Goal: Find specific page/section: Find specific page/section

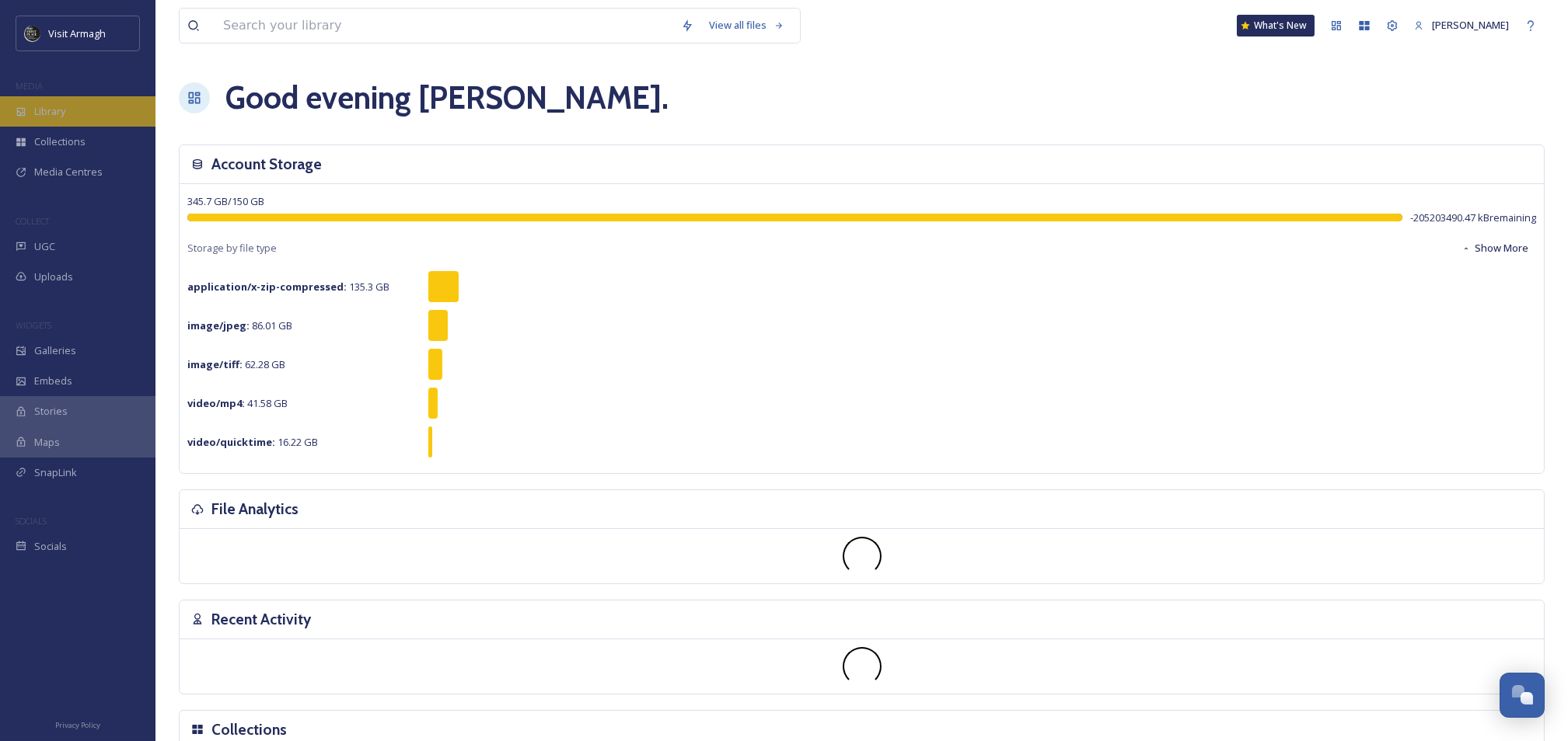
click at [60, 110] on span "Library" at bounding box center [50, 111] width 31 height 15
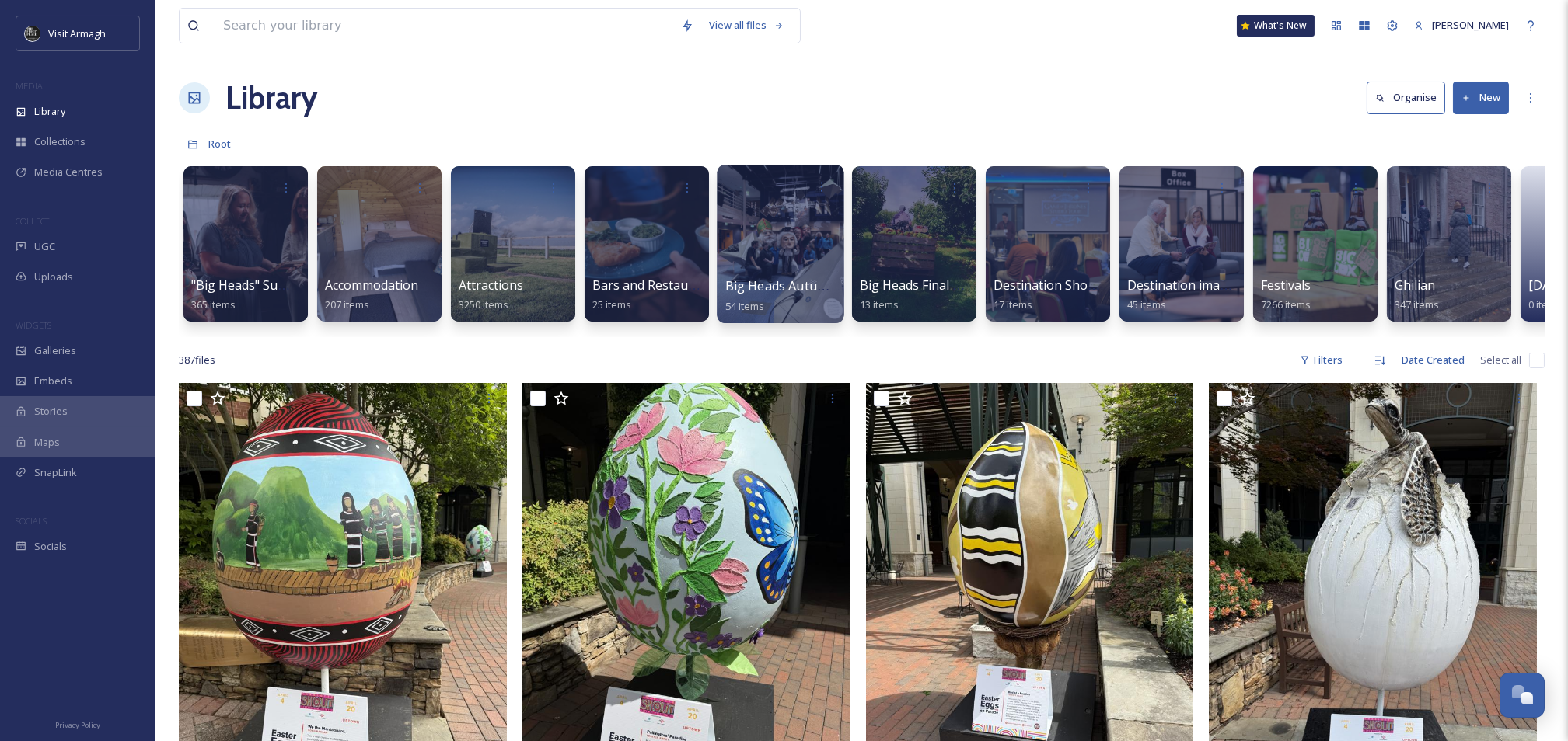
click at [769, 257] on div at bounding box center [780, 243] width 126 height 158
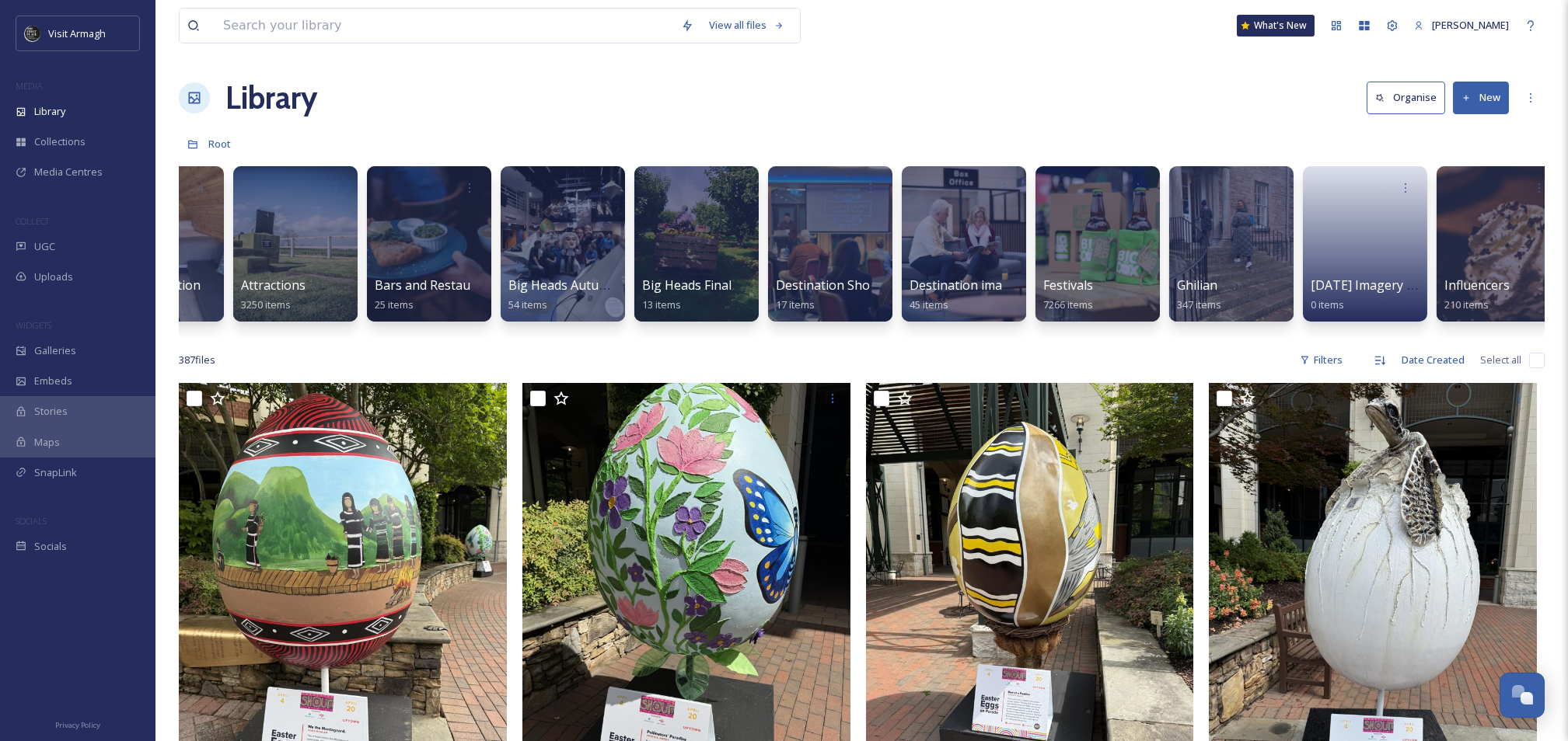
scroll to position [0, 260]
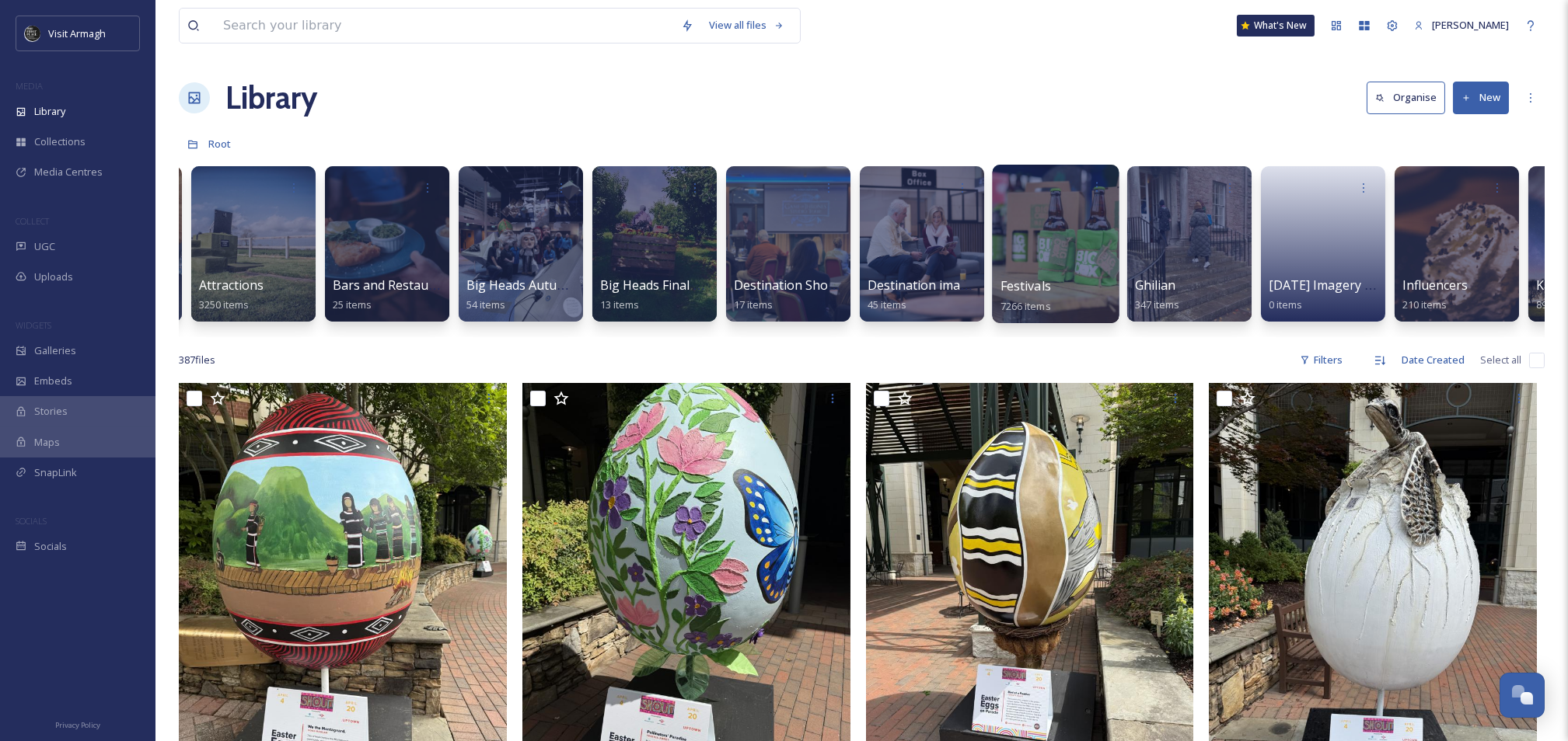
click at [1079, 265] on div at bounding box center [1055, 243] width 126 height 158
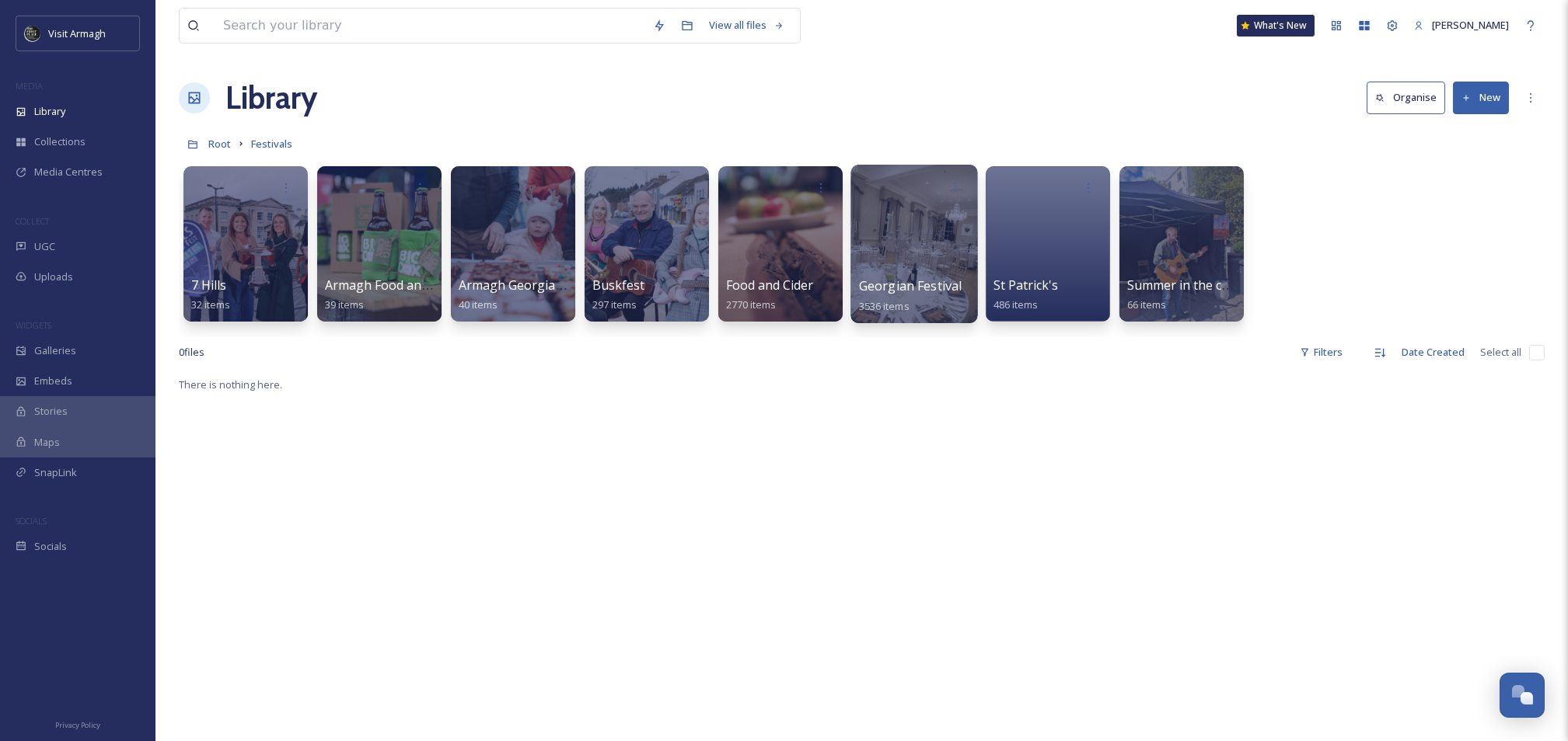
click at [935, 246] on div at bounding box center [914, 243] width 126 height 158
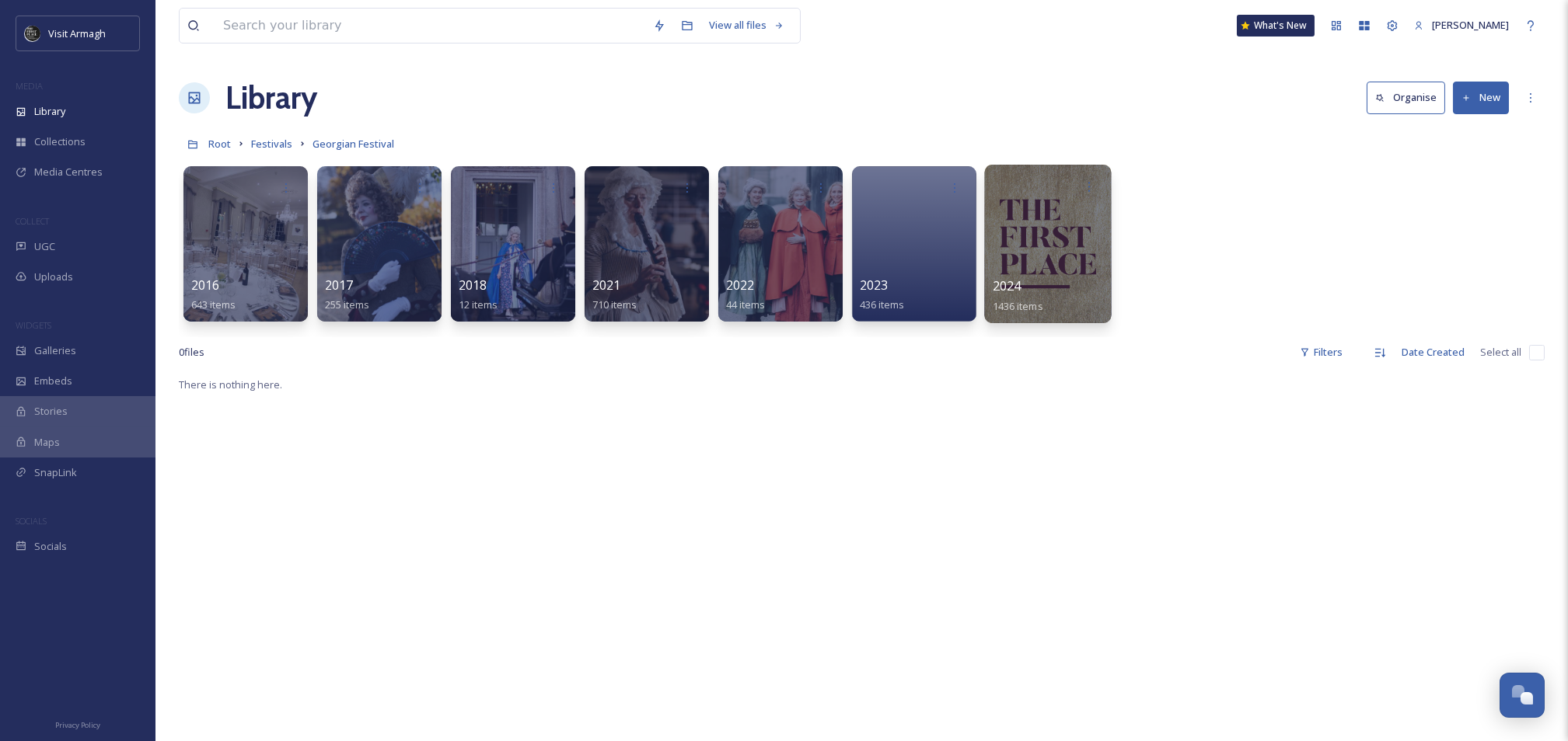
click at [1040, 268] on div at bounding box center [1047, 243] width 126 height 158
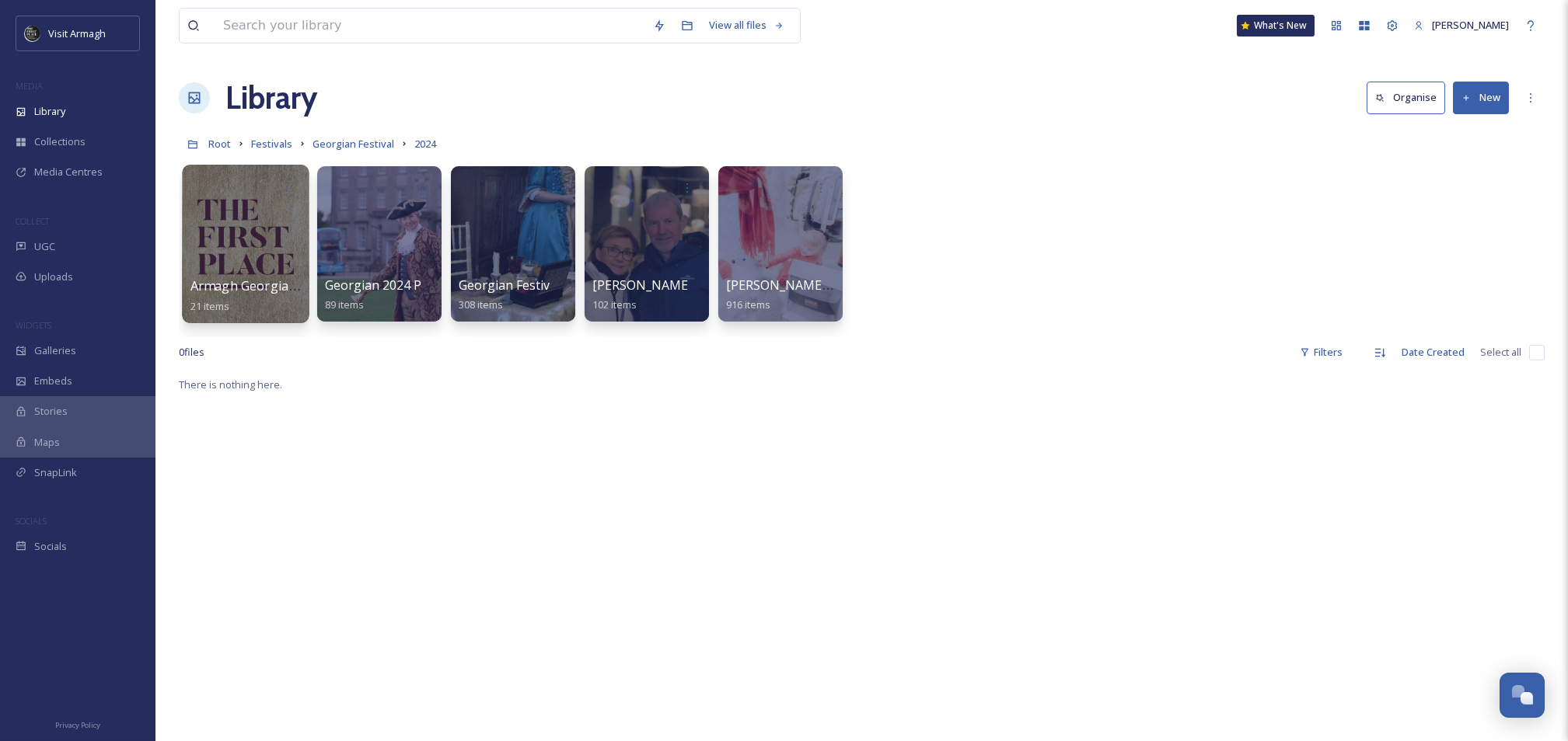
click at [219, 235] on div at bounding box center [245, 243] width 126 height 158
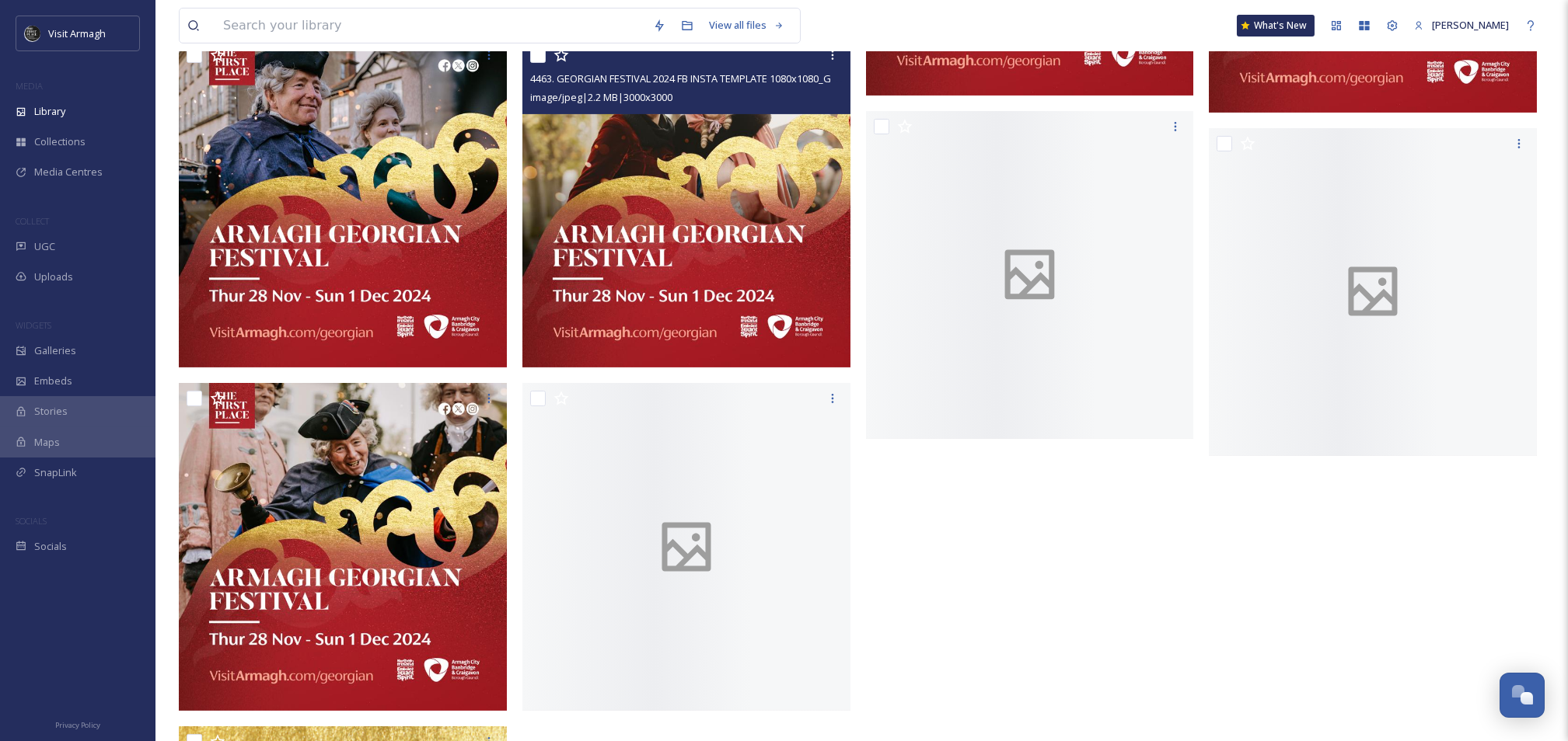
scroll to position [2307, 0]
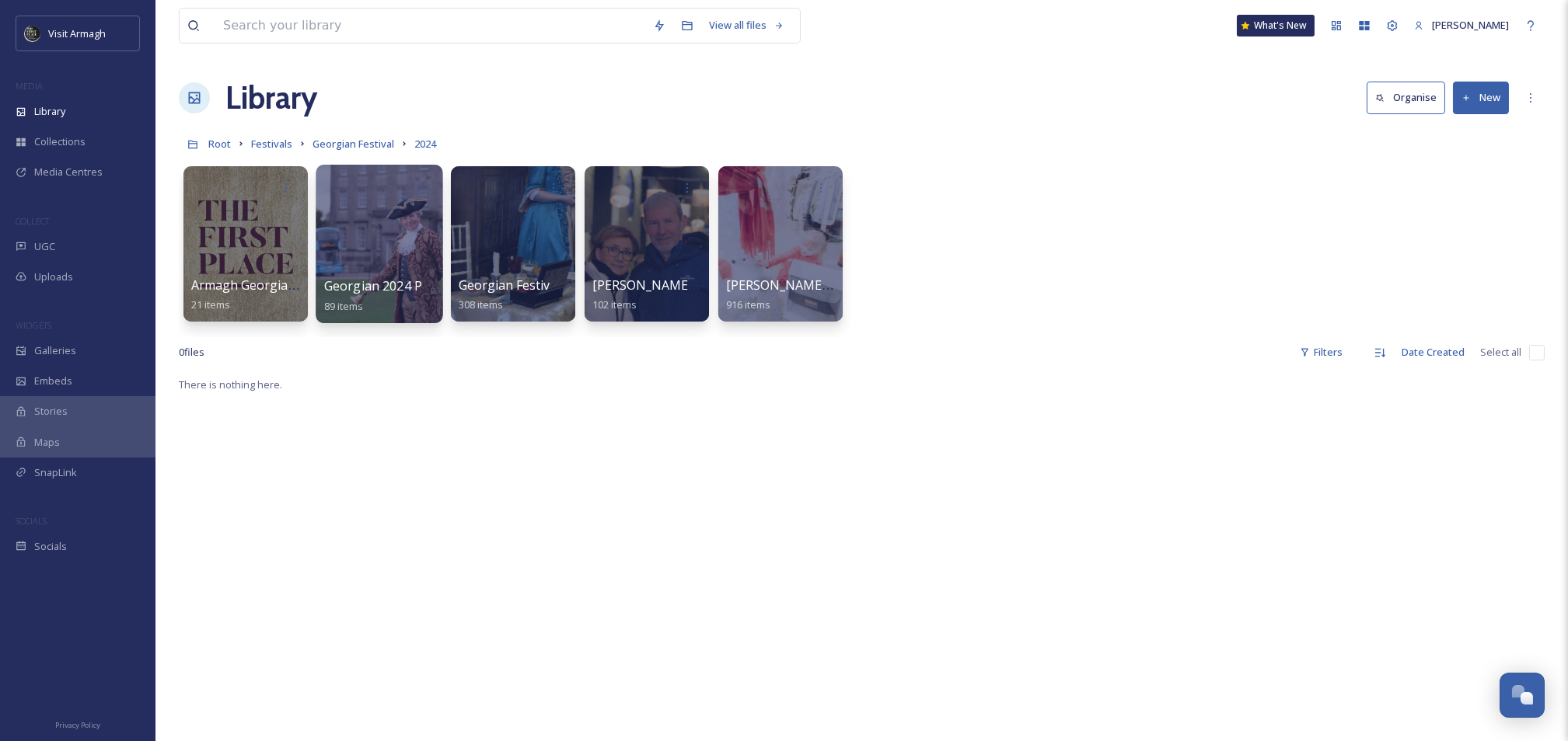
click at [383, 224] on div at bounding box center [379, 243] width 126 height 158
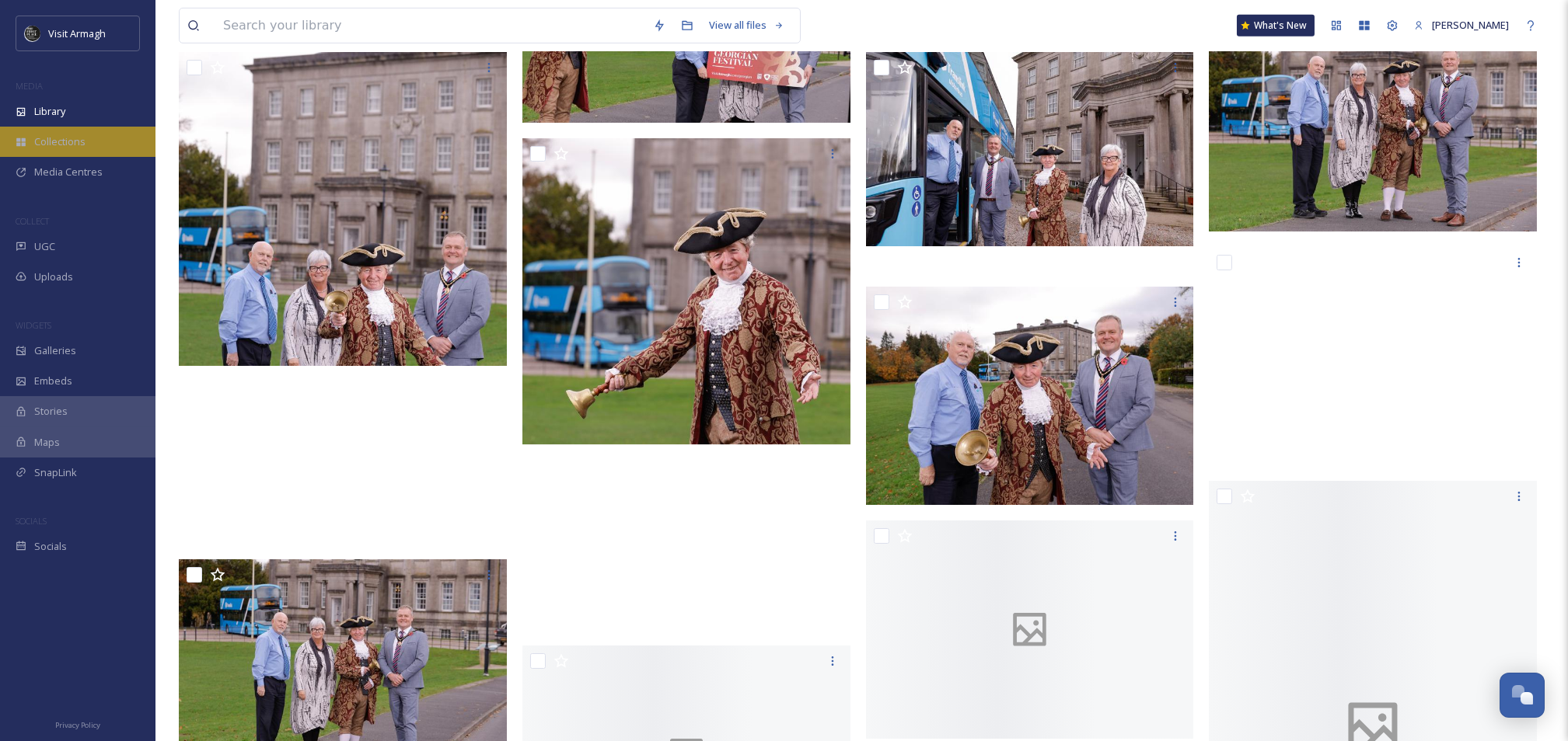
scroll to position [3734, 0]
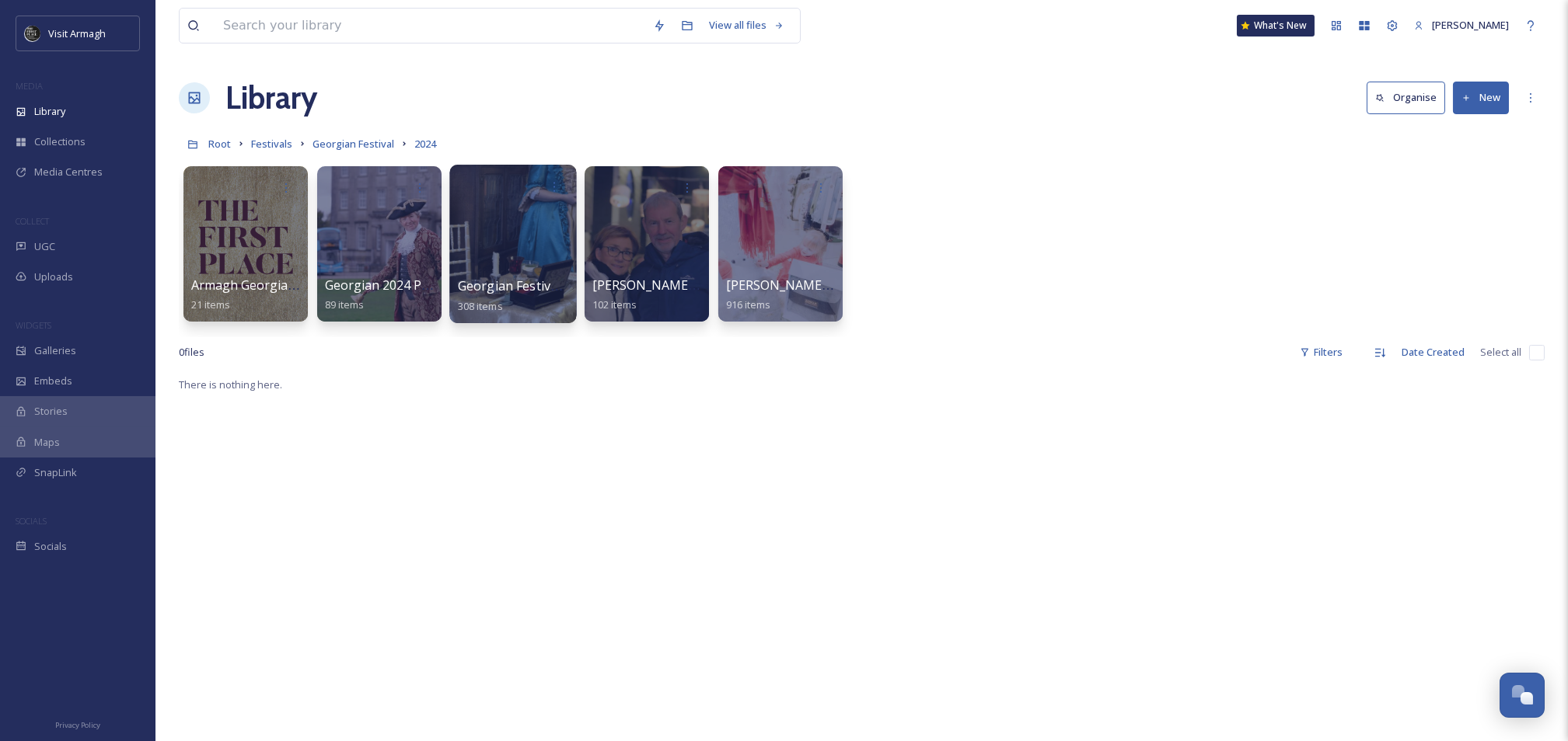
click at [539, 262] on div at bounding box center [513, 243] width 126 height 158
click at [670, 246] on div at bounding box center [646, 243] width 126 height 158
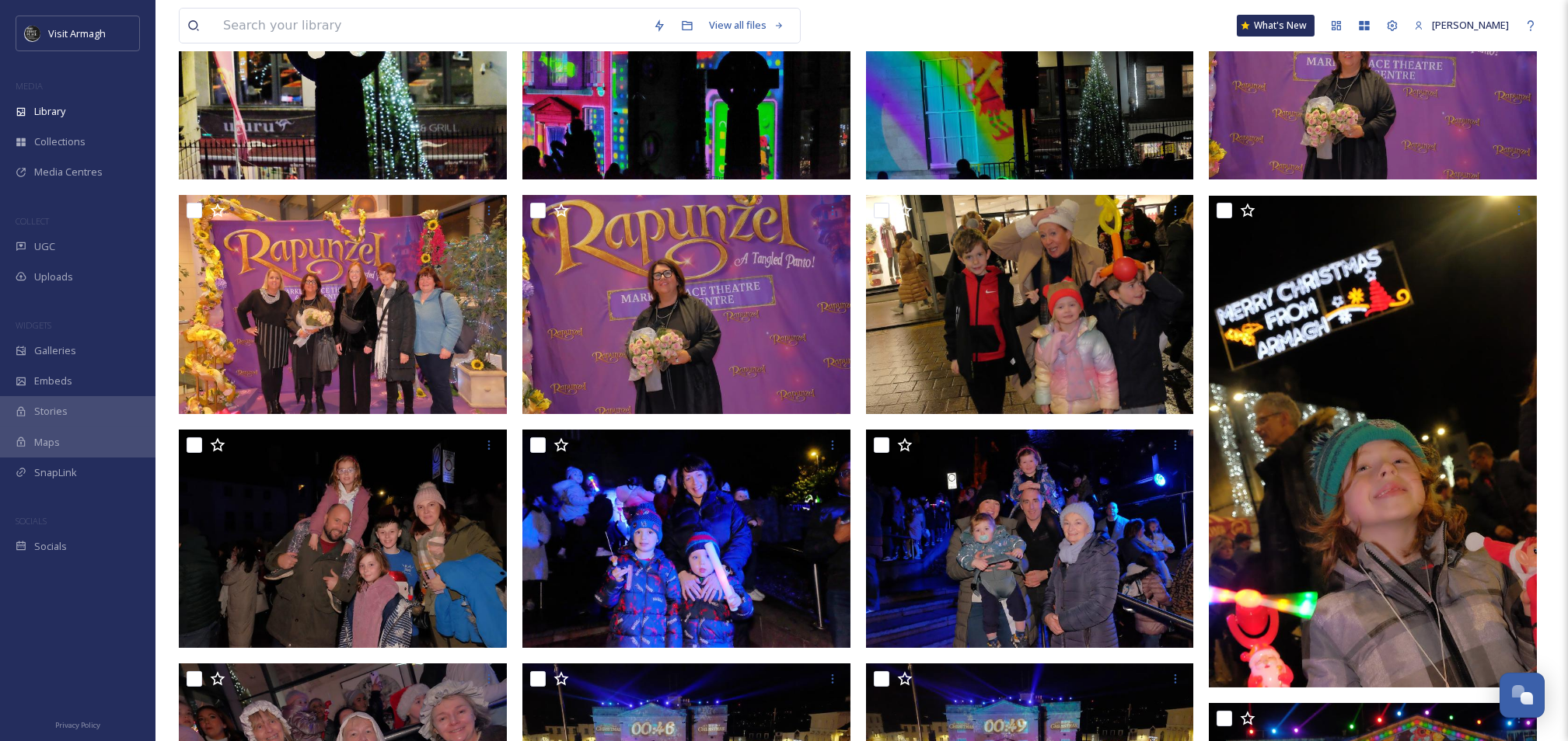
scroll to position [251, 0]
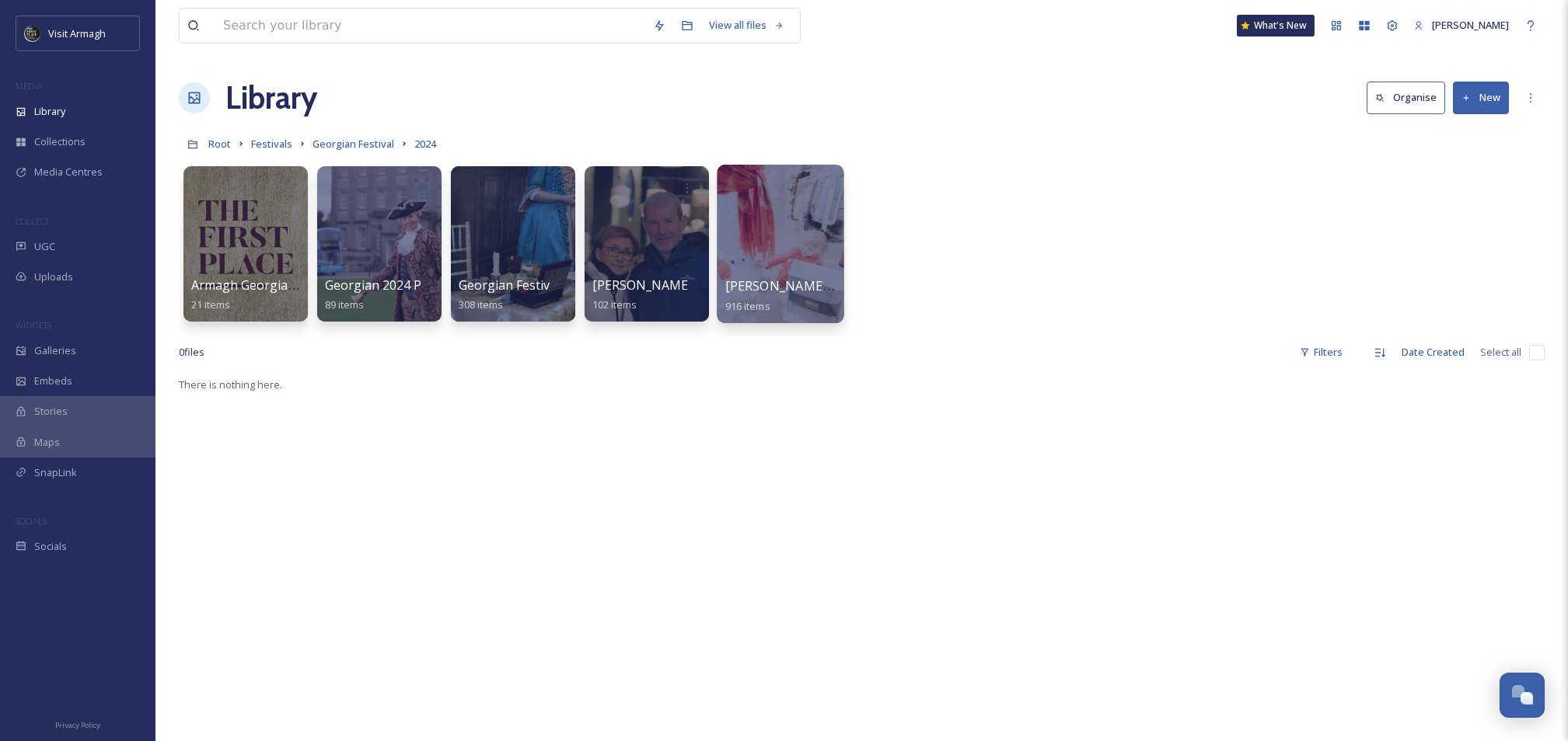
click at [775, 252] on div at bounding box center [780, 243] width 126 height 158
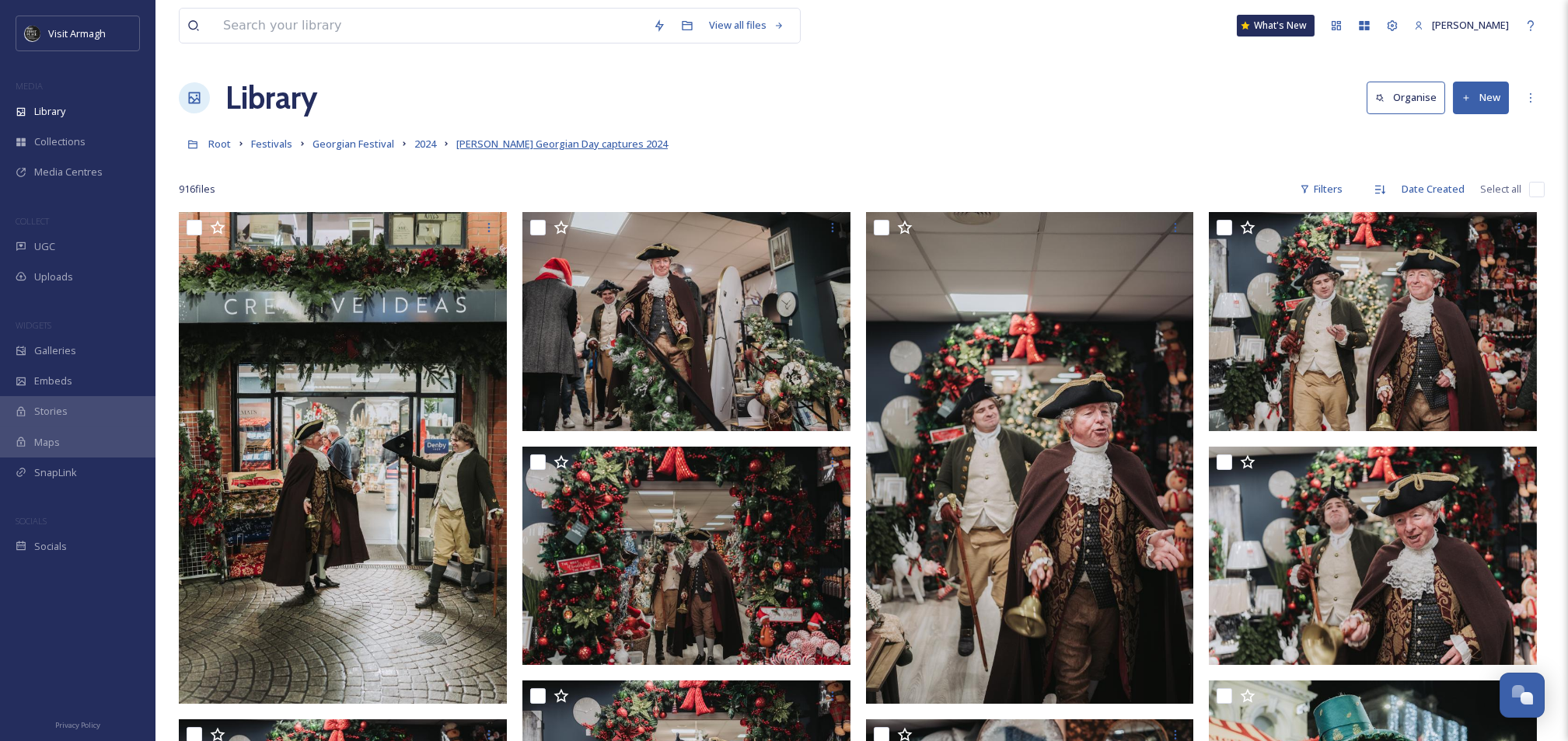
click at [528, 142] on span "[PERSON_NAME] Georgian Day captures 2024" at bounding box center [562, 144] width 212 height 14
click at [432, 142] on span "2024" at bounding box center [425, 144] width 22 height 14
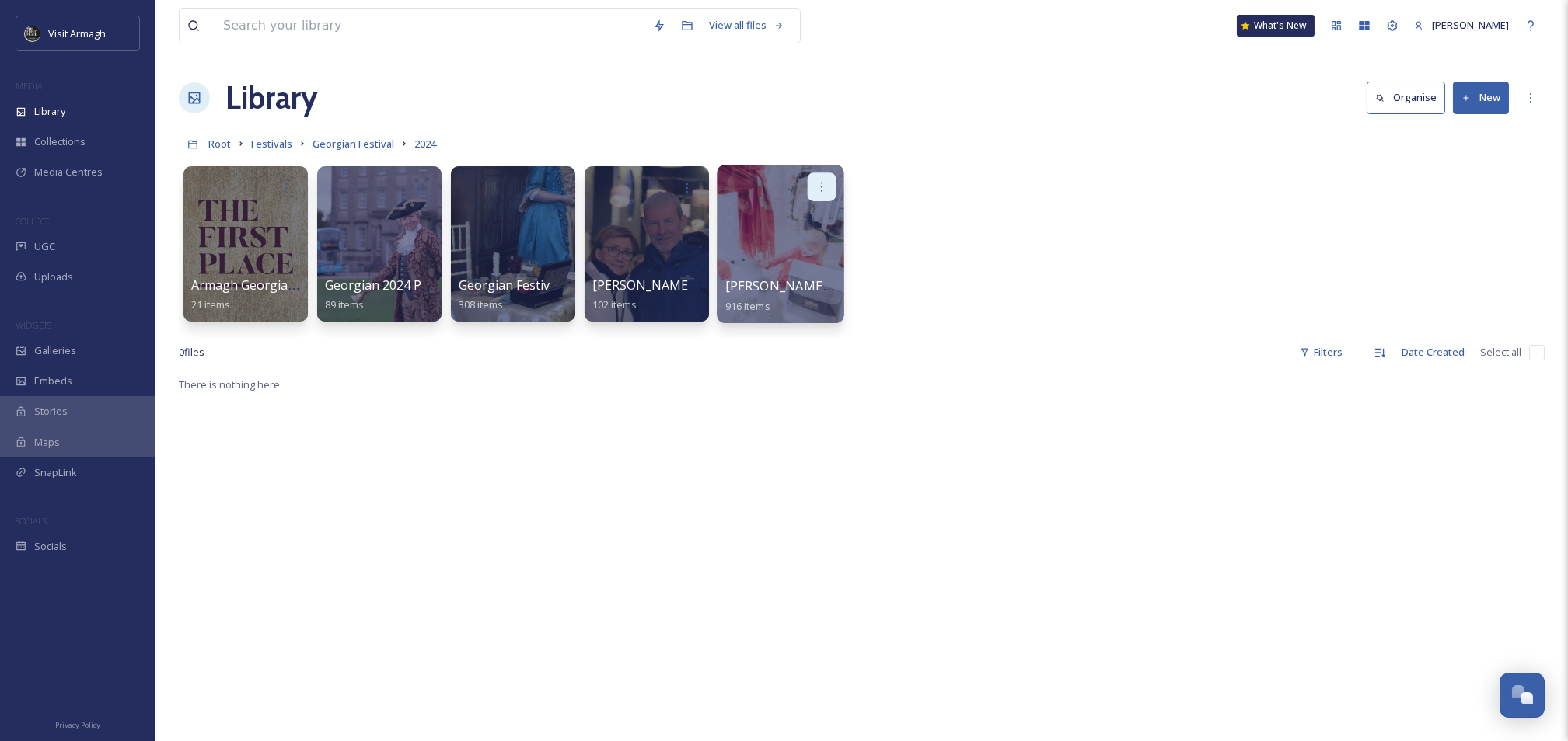
click at [821, 186] on icon at bounding box center [822, 186] width 12 height 12
click at [799, 228] on span "Edit / Share" at bounding box center [784, 222] width 55 height 16
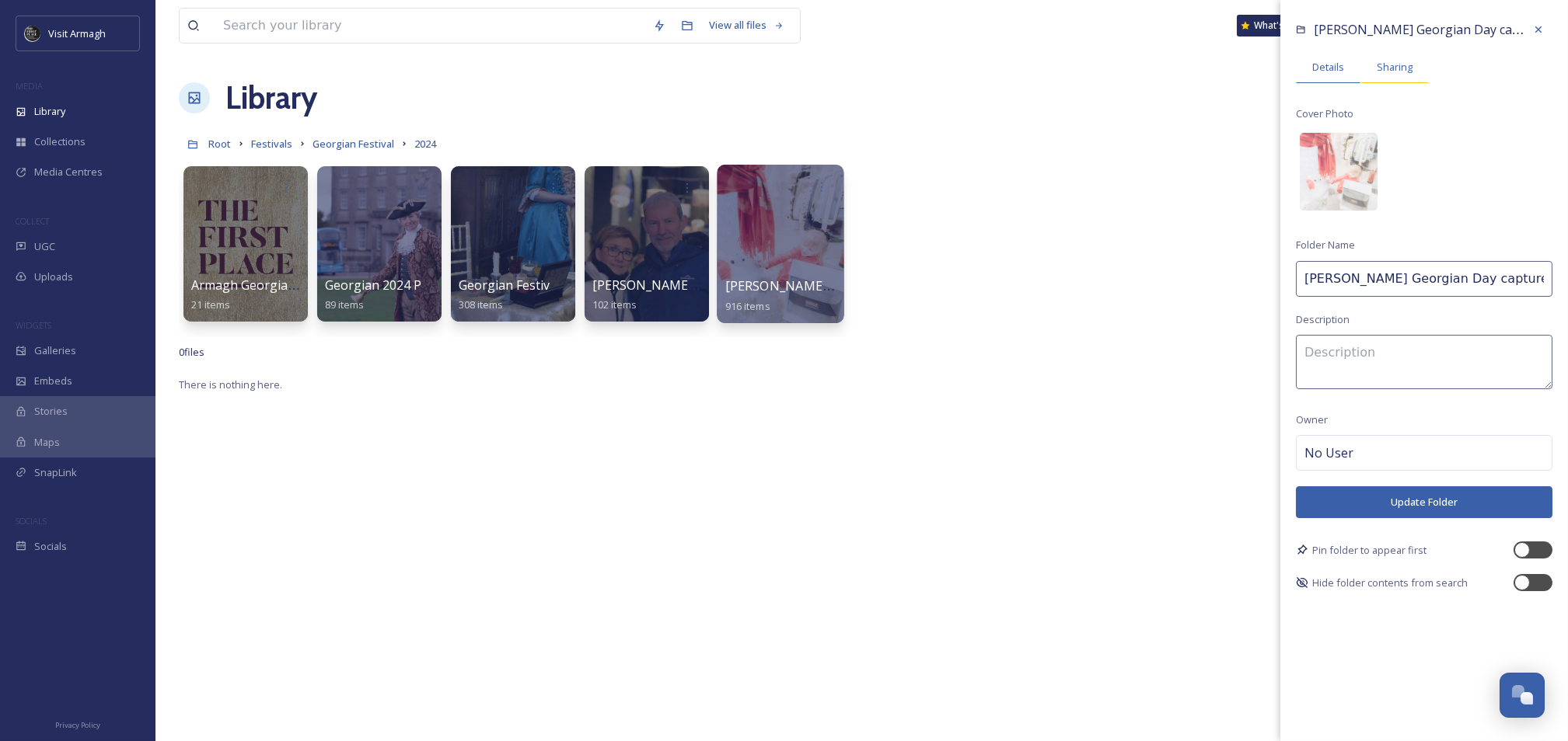
click at [1393, 66] on span "Sharing" at bounding box center [1395, 67] width 36 height 15
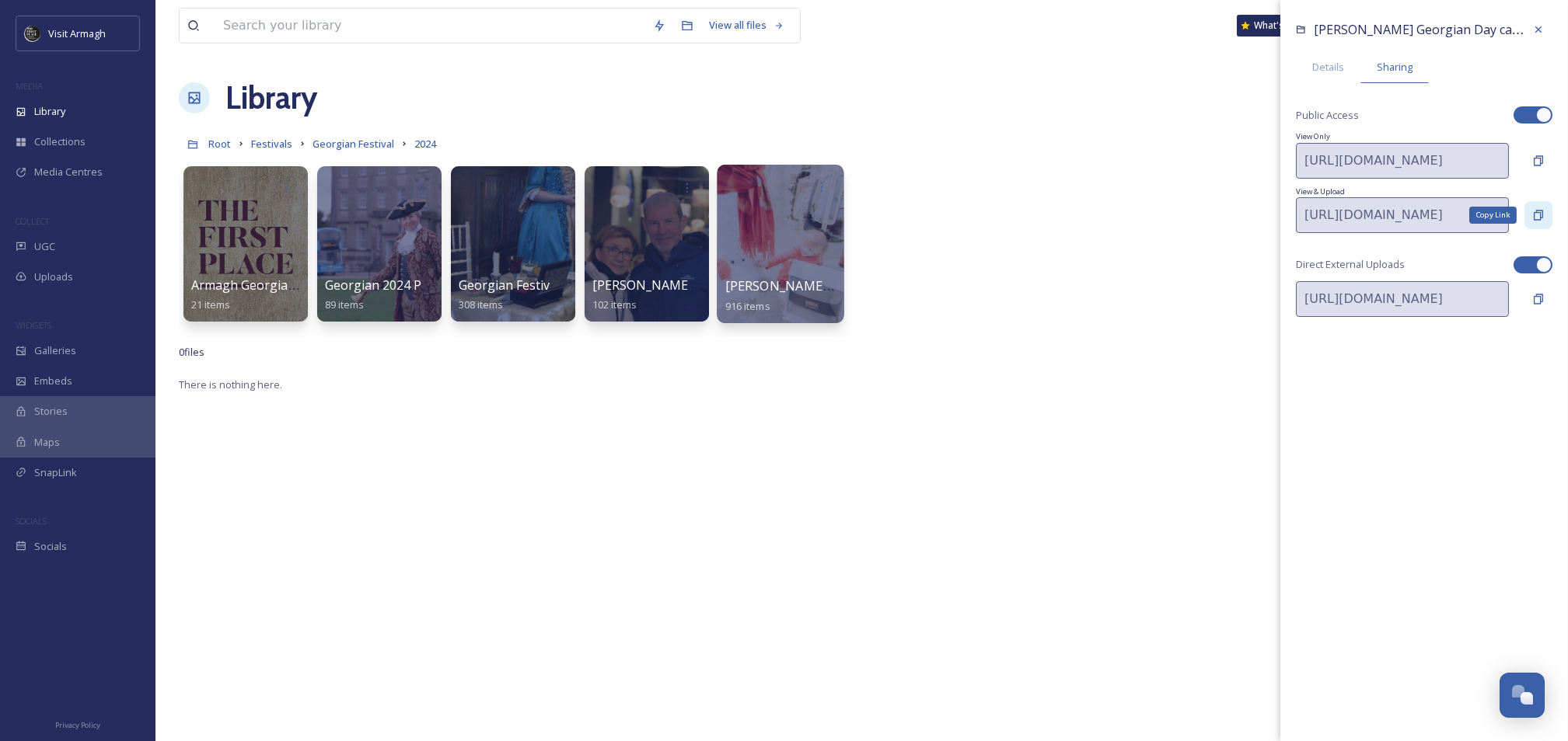
click at [1539, 210] on icon at bounding box center [1538, 214] width 9 height 10
